Goal: Find specific fact: Find specific fact

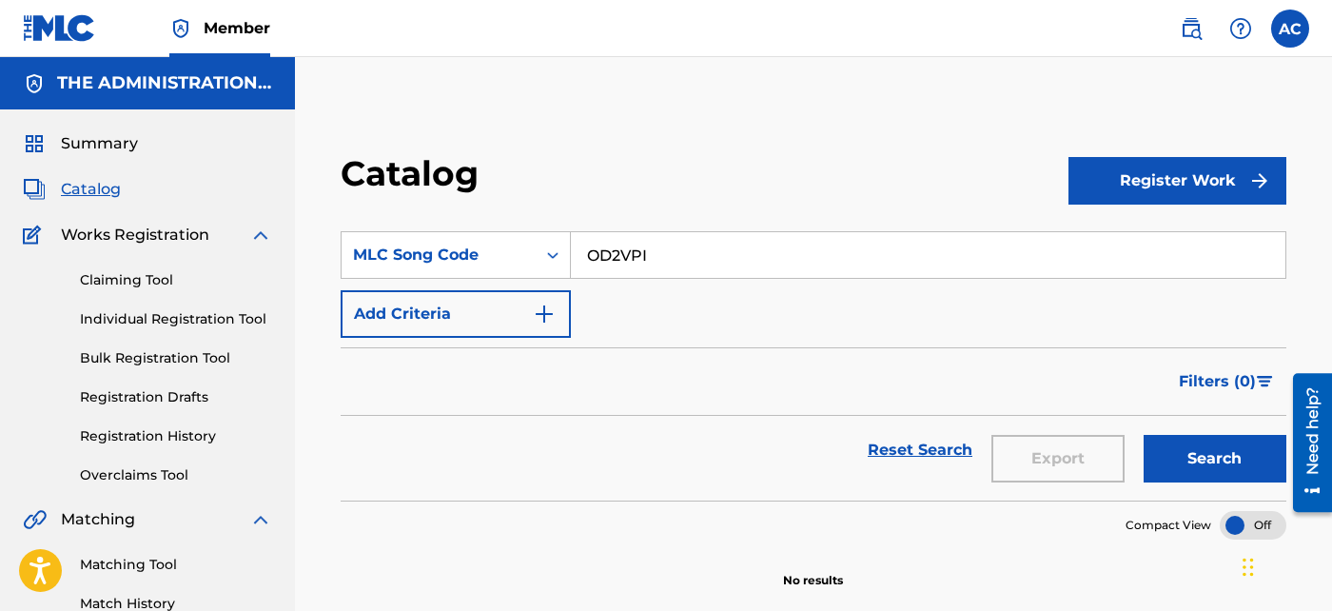
click at [594, 254] on input "OD2VPI" at bounding box center [928, 255] width 715 height 46
paste input "TC6V29"
type input "TC6V29"
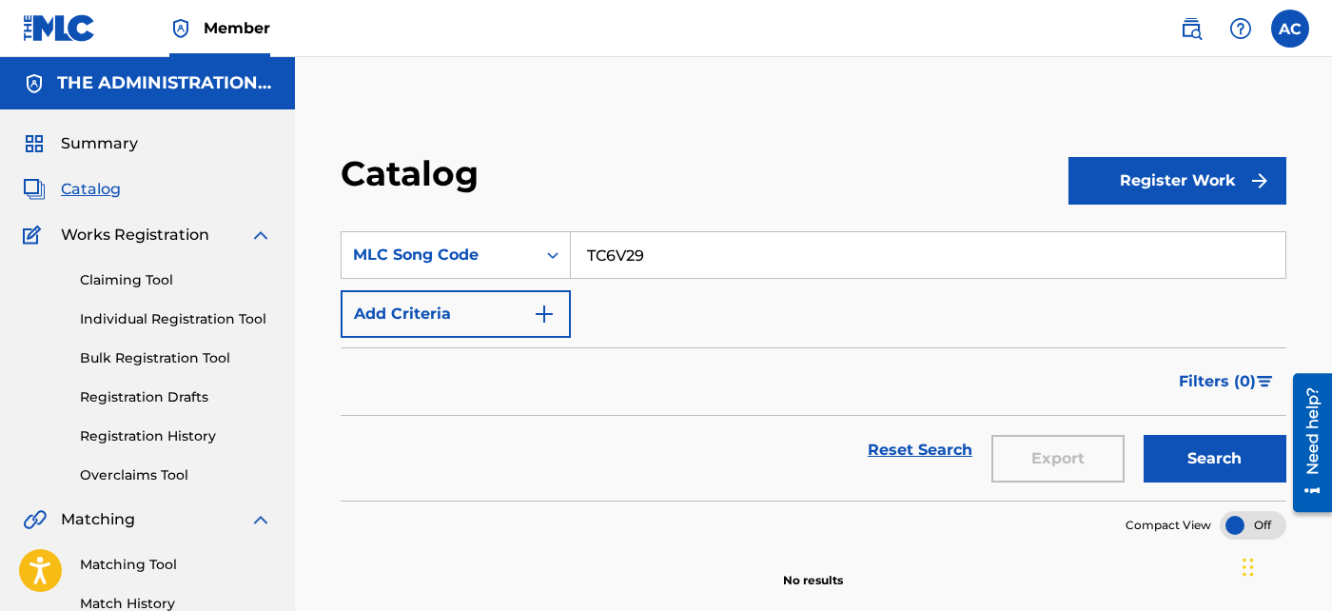
click at [1144, 435] on button "Search" at bounding box center [1215, 459] width 143 height 48
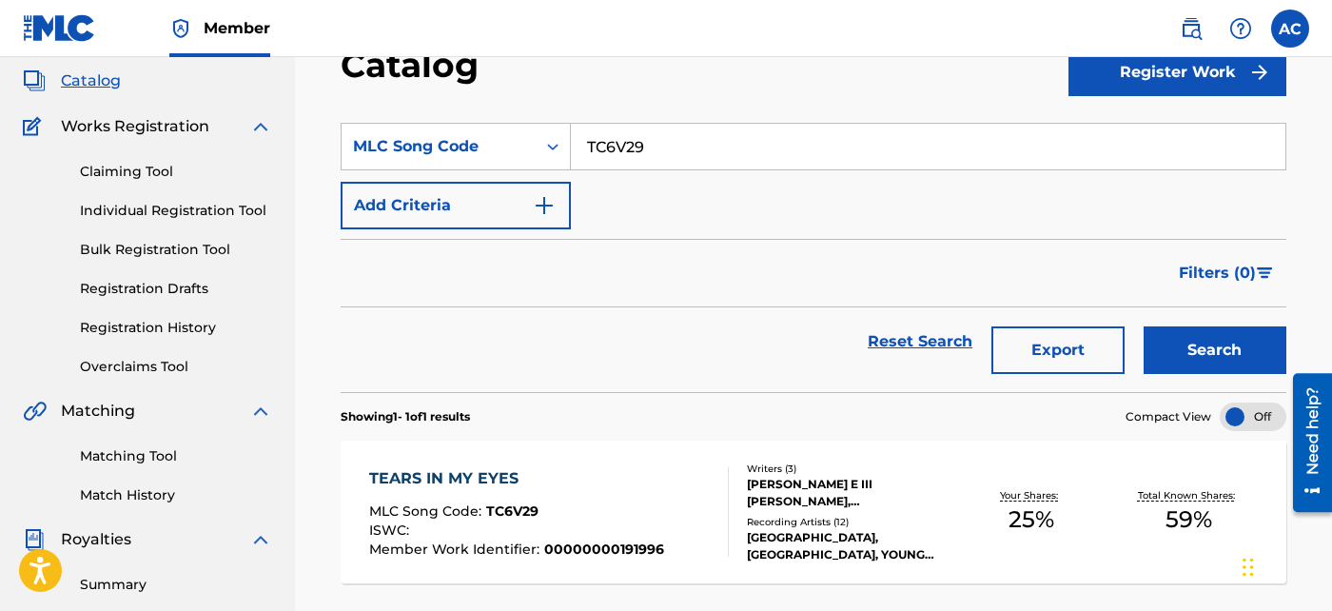
scroll to position [117, 0]
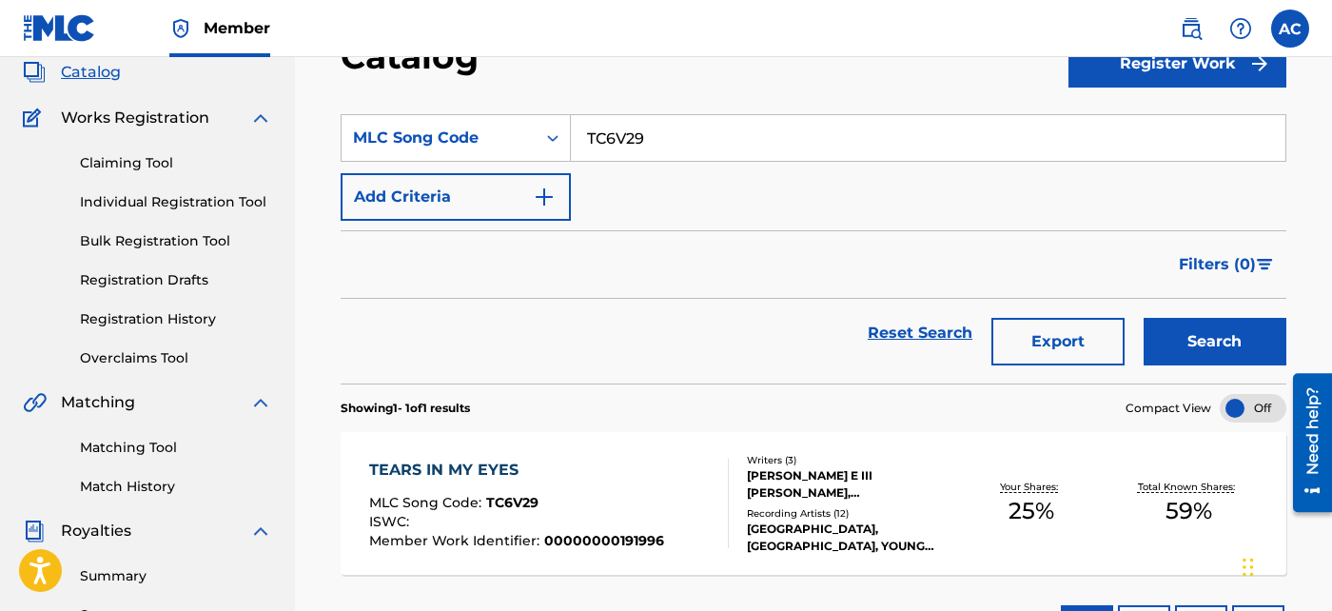
click at [519, 525] on div "ISWC :" at bounding box center [516, 524] width 295 height 19
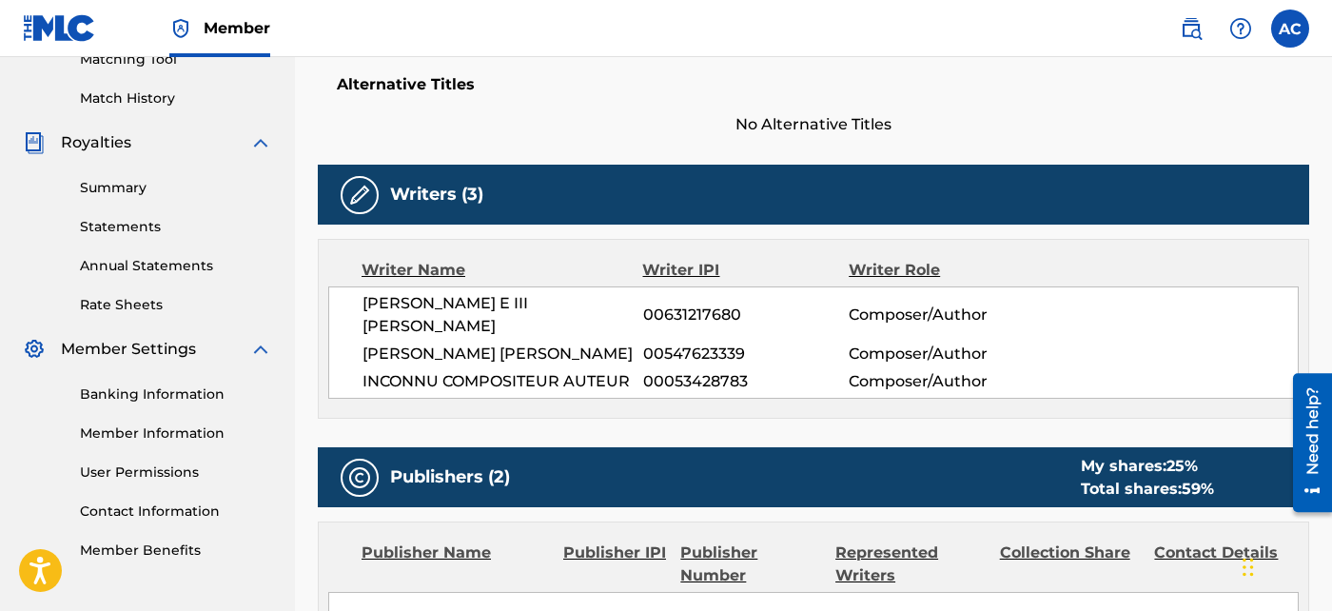
scroll to position [506, 0]
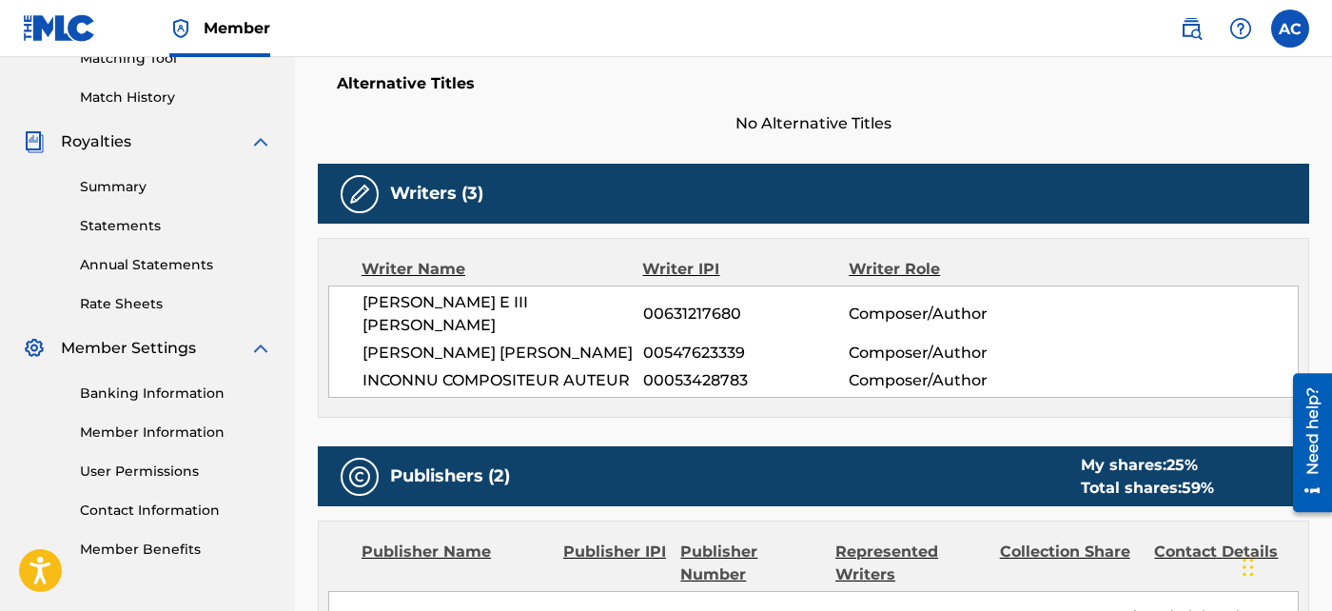
click at [519, 540] on div "Publisher Name" at bounding box center [455, 563] width 187 height 46
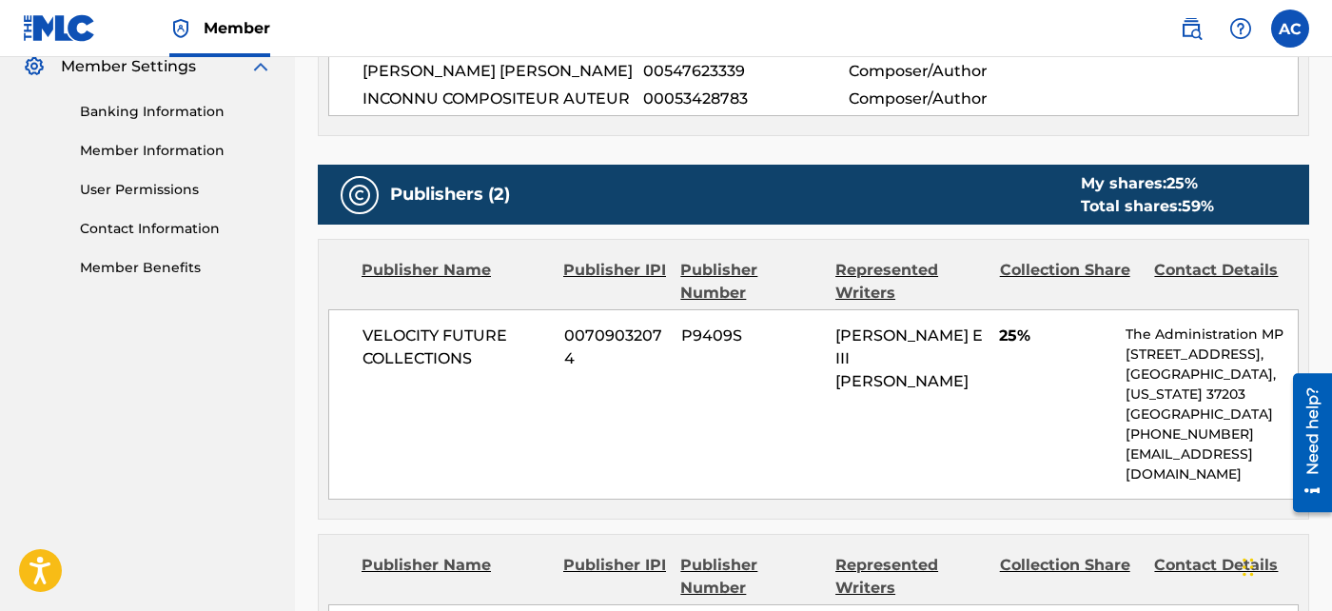
scroll to position [790, 0]
